Goal: Task Accomplishment & Management: Manage account settings

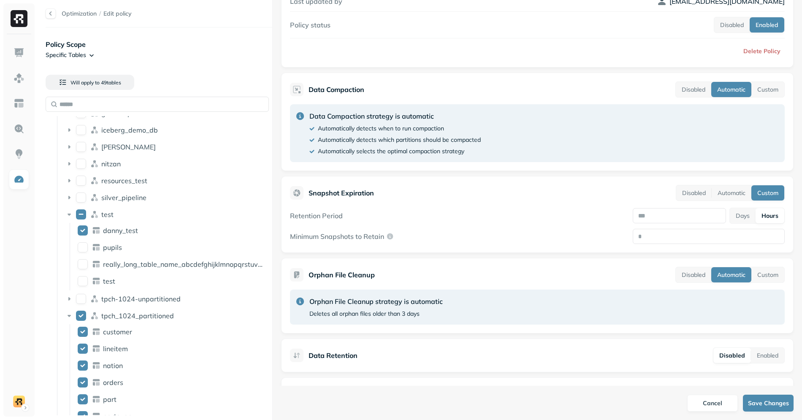
scroll to position [123, 0]
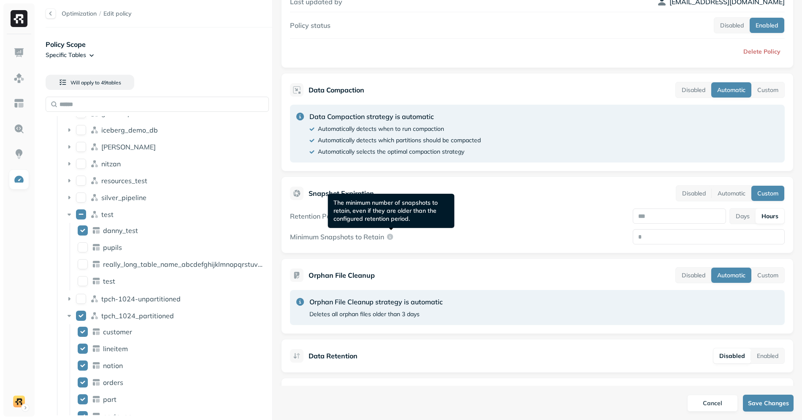
click at [460, 219] on div "Retention Period * Days Hours" at bounding box center [537, 216] width 495 height 16
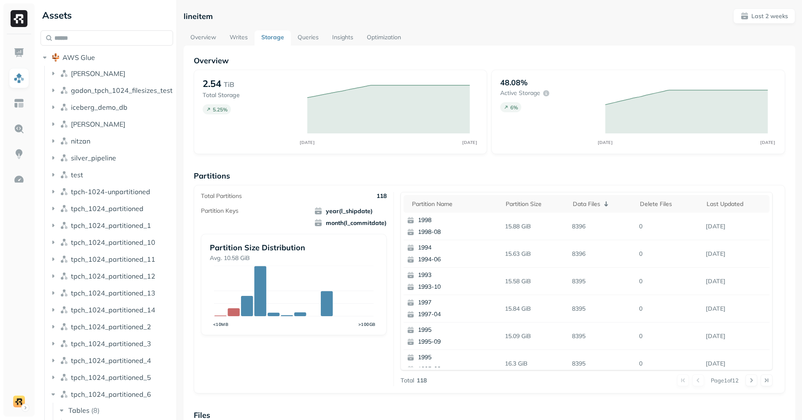
scroll to position [206, 0]
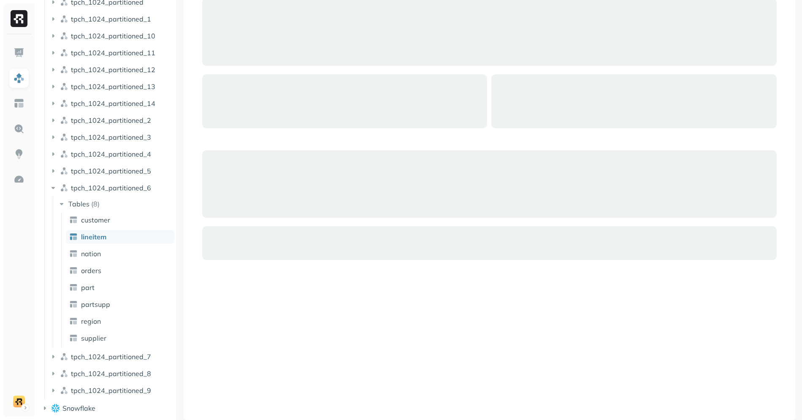
scroll to position [225, 0]
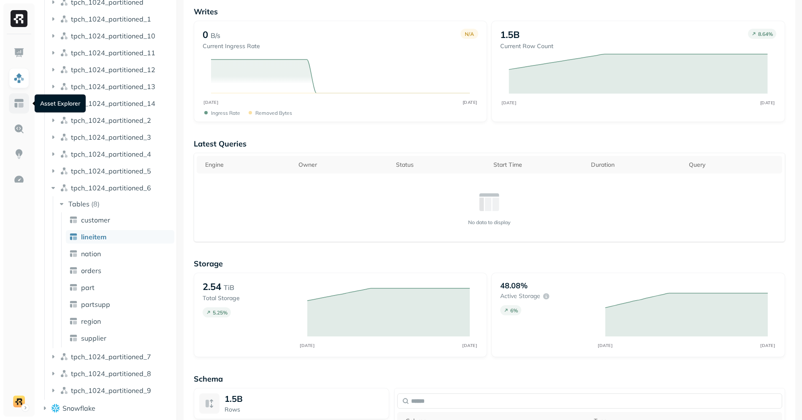
click at [15, 100] on img at bounding box center [19, 103] width 11 height 11
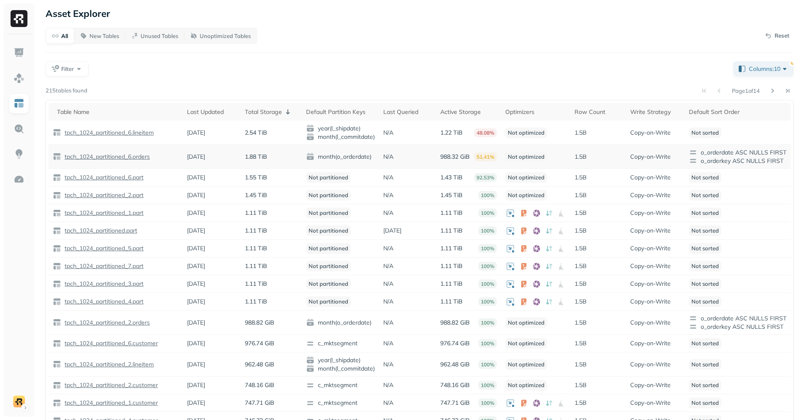
scroll to position [20, 0]
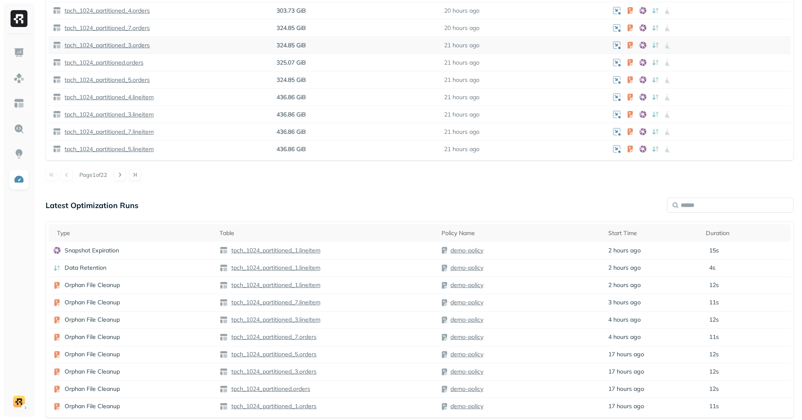
scroll to position [604, 0]
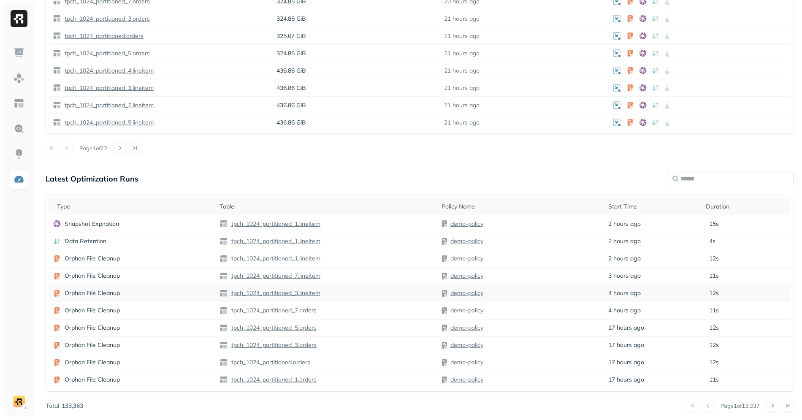
click at [366, 295] on div "tpch_1024_partitioned_3.lineitem" at bounding box center [326, 293] width 214 height 8
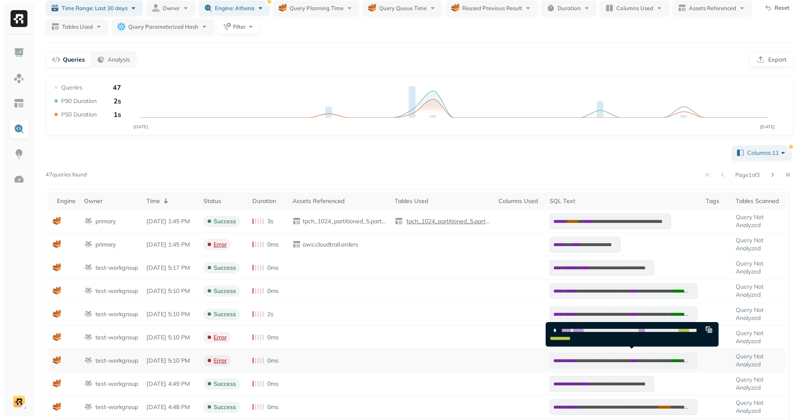
scroll to position [41, 0]
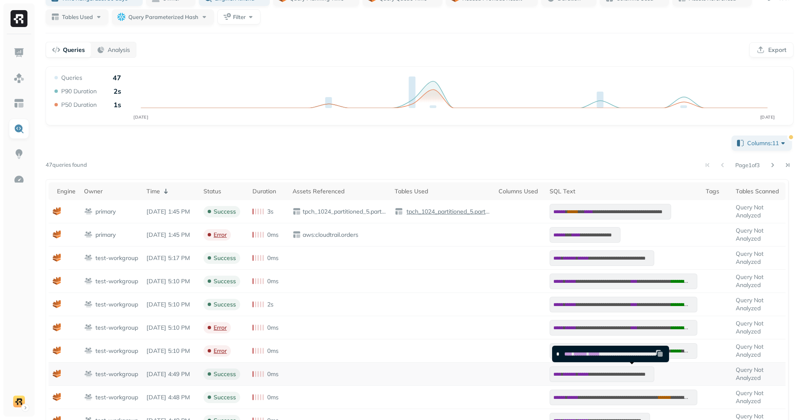
click at [576, 372] on span "******" at bounding box center [569, 374] width 13 height 5
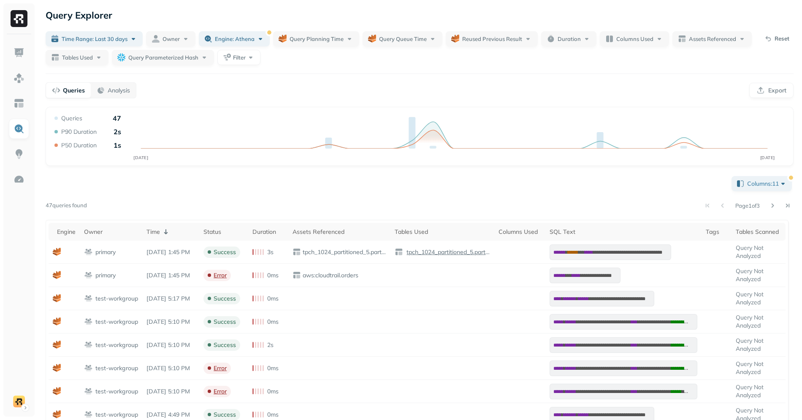
click at [574, 50] on div "Time Range: Last 30 days Owner Engine: athena Query Planning Time Query Queue T…" at bounding box center [399, 48] width 706 height 34
click at [574, 43] on button "Duration" at bounding box center [568, 38] width 55 height 15
click at [615, 38] on button "Columns Used" at bounding box center [634, 38] width 69 height 15
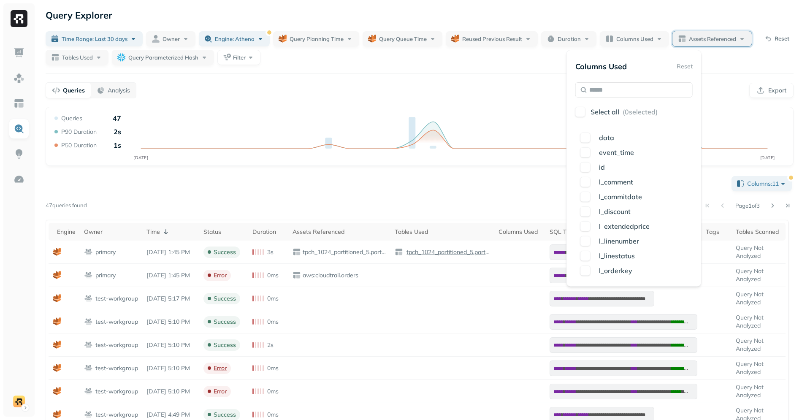
click at [700, 38] on span "Assets Referenced" at bounding box center [712, 39] width 47 height 8
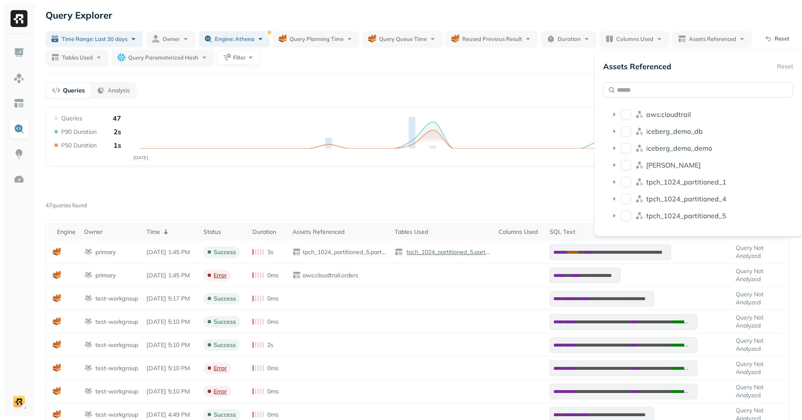
click at [527, 115] on icon "AUG [DATE]" at bounding box center [419, 139] width 733 height 51
